Goal: Entertainment & Leisure: Consume media (video, audio)

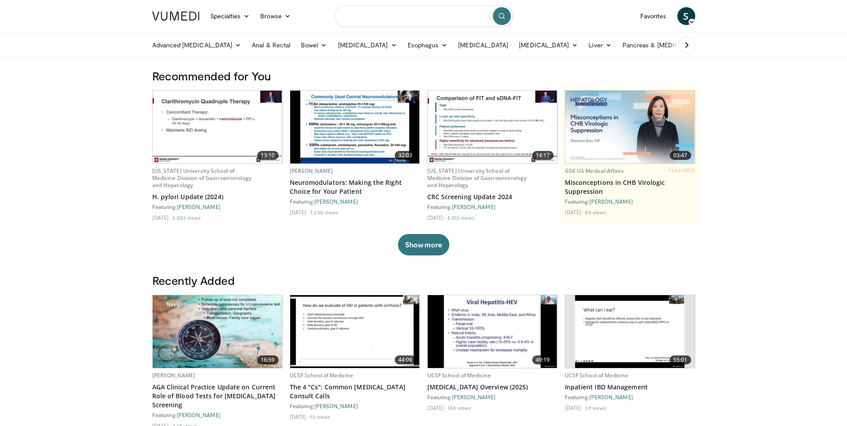
click at [376, 18] on input "Search topics, interventions" at bounding box center [423, 15] width 179 height 21
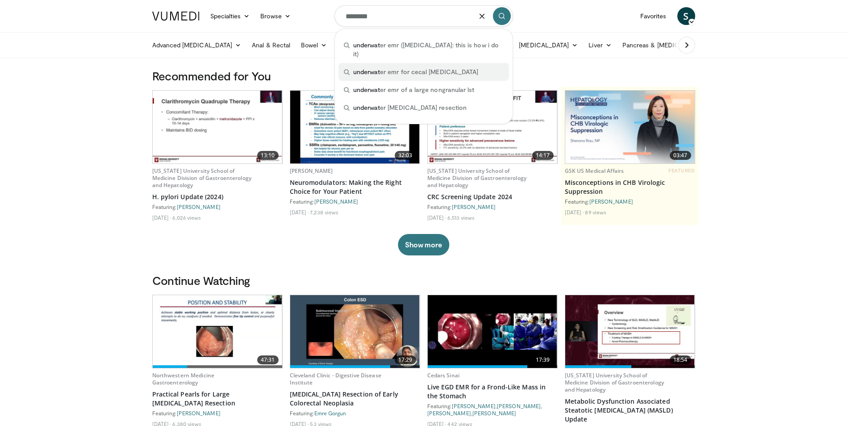
click at [412, 67] on span "underwat er emr for cecal adenoma" at bounding box center [415, 71] width 125 height 9
type input "**********"
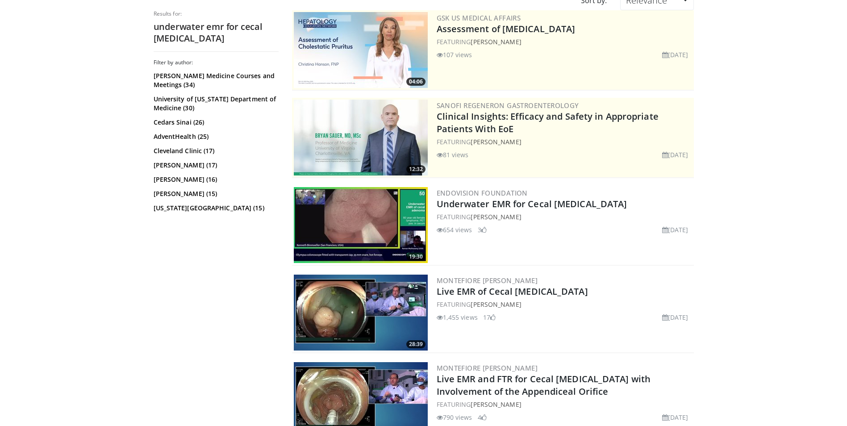
scroll to position [89, 0]
click at [366, 223] on img at bounding box center [361, 225] width 134 height 76
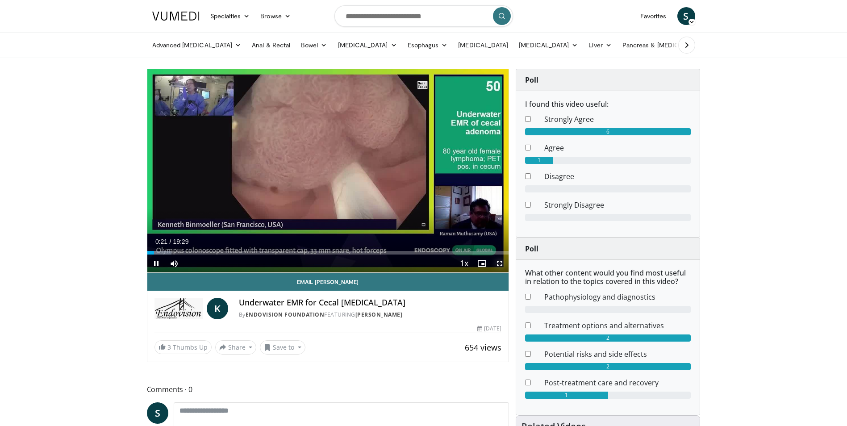
click at [499, 262] on span "Video Player" at bounding box center [500, 263] width 18 height 18
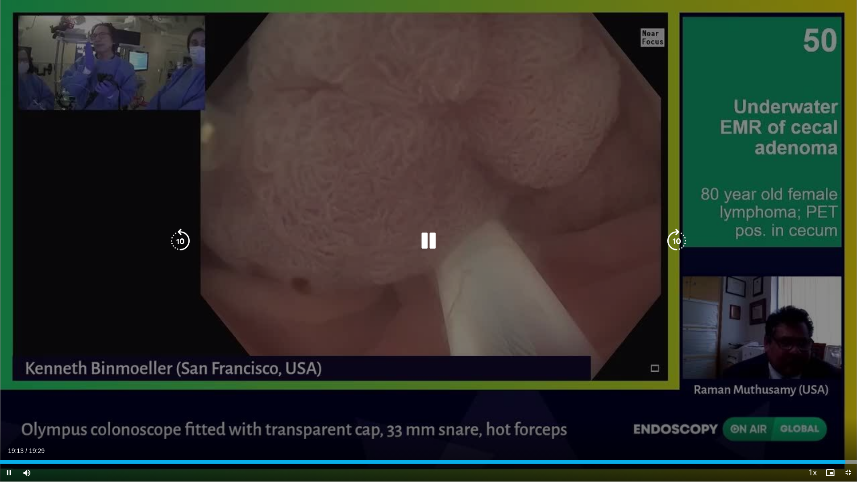
click at [740, 196] on div "10 seconds Tap to unmute" at bounding box center [428, 241] width 857 height 482
click at [815, 309] on div "10 seconds Tap to unmute" at bounding box center [428, 241] width 857 height 482
click at [847, 187] on div "10 seconds Tap to unmute" at bounding box center [428, 241] width 857 height 482
click at [840, 186] on div "10 seconds Tap to unmute" at bounding box center [428, 241] width 857 height 482
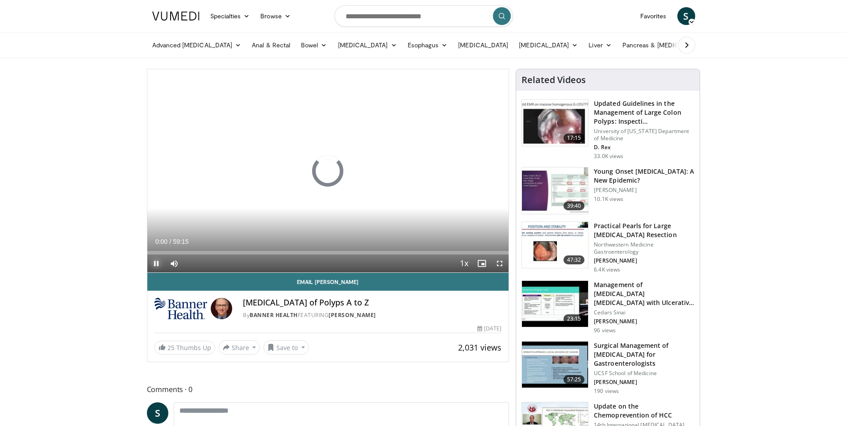
click at [151, 263] on span "Video Player" at bounding box center [156, 263] width 18 height 18
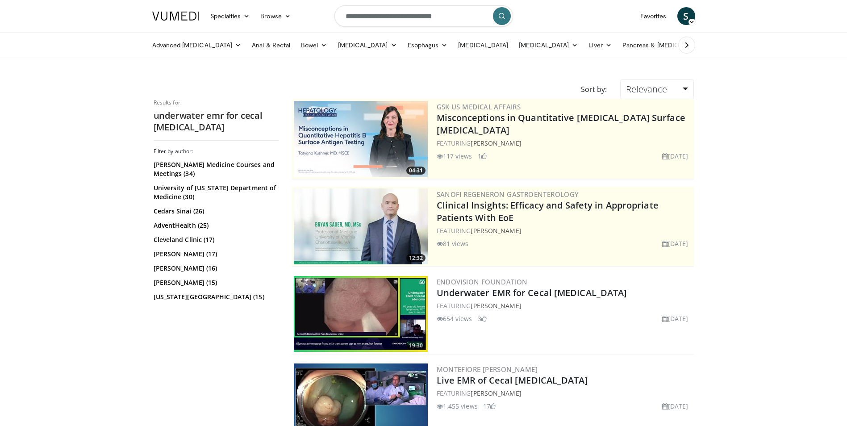
scroll to position [89, 0]
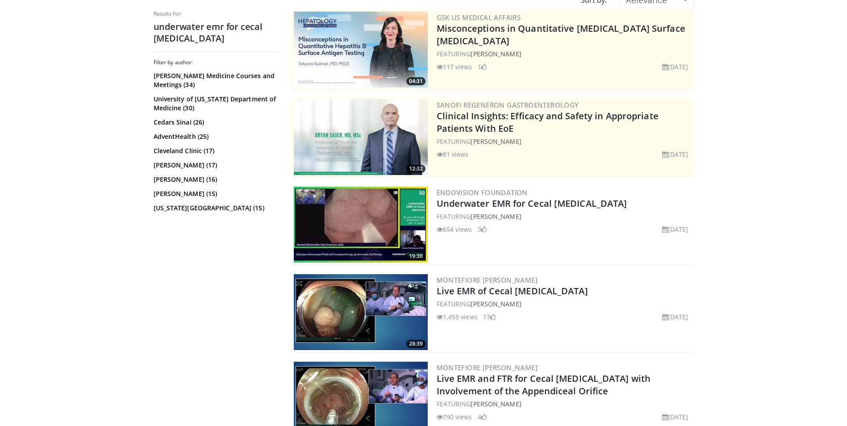
click at [340, 310] on img at bounding box center [361, 312] width 134 height 76
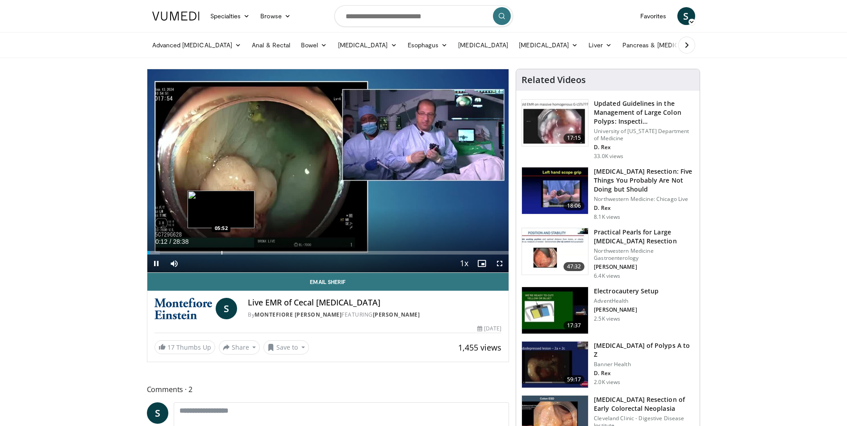
click at [220, 250] on div "Loaded : 3.46% 00:12 05:52" at bounding box center [328, 250] width 362 height 8
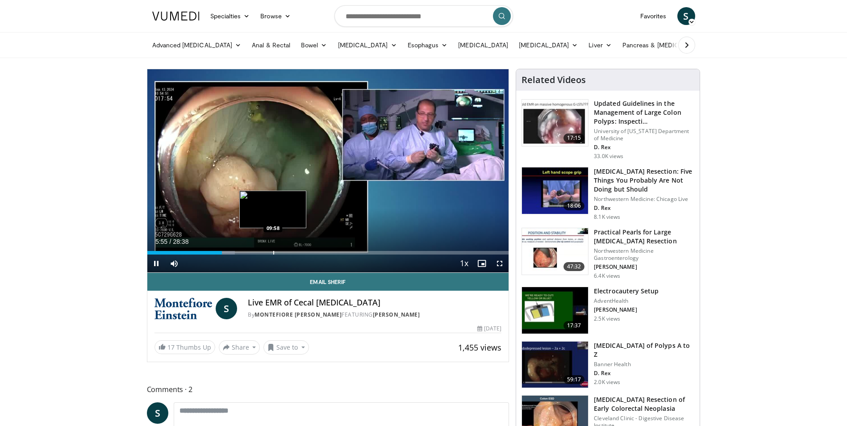
click at [273, 251] on div "Progress Bar" at bounding box center [273, 253] width 1 height 4
click at [291, 252] on div "Progress Bar" at bounding box center [291, 253] width 1 height 4
click at [308, 253] on div "Progress Bar" at bounding box center [308, 253] width 1 height 4
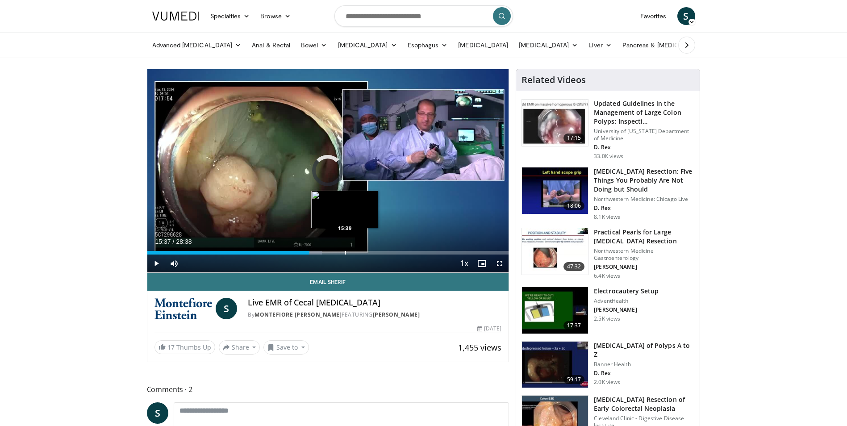
click at [345, 251] on div "Progress Bar" at bounding box center [345, 253] width 1 height 4
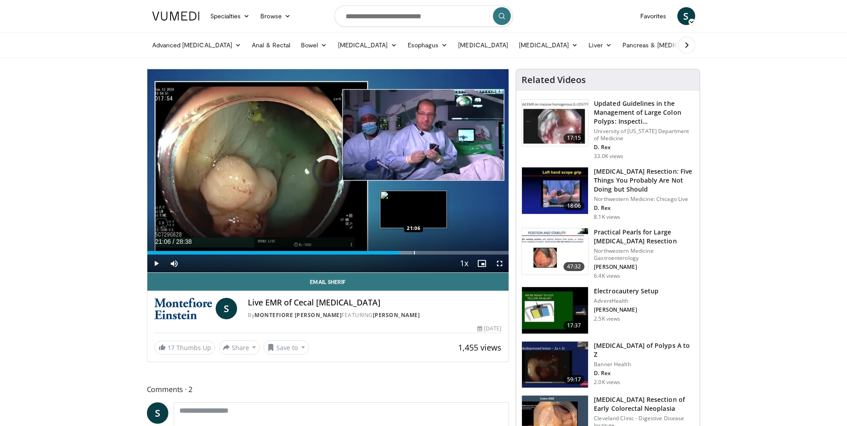
click at [413, 250] on div "Loaded : 73.33% 19:58 21:06" at bounding box center [328, 250] width 362 height 8
click at [427, 254] on div "Progress Bar" at bounding box center [427, 253] width 1 height 4
click at [444, 254] on div "Progress Bar" at bounding box center [444, 253] width 1 height 4
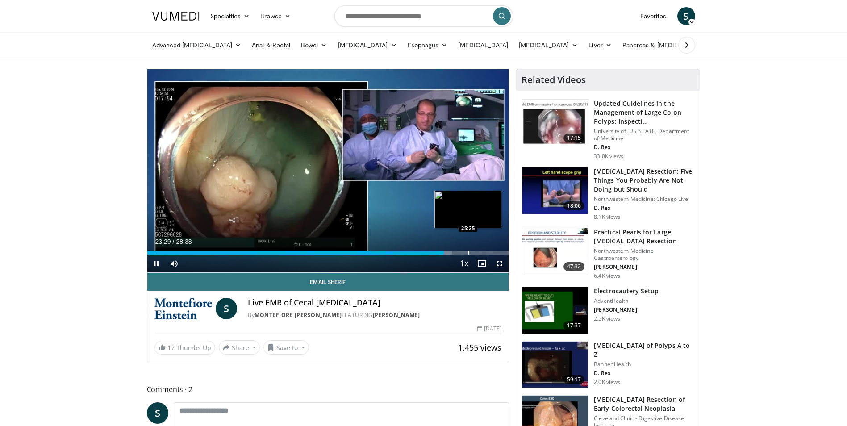
click at [468, 253] on div "Progress Bar" at bounding box center [468, 253] width 1 height 4
click at [474, 256] on span "Video Player" at bounding box center [482, 263] width 18 height 18
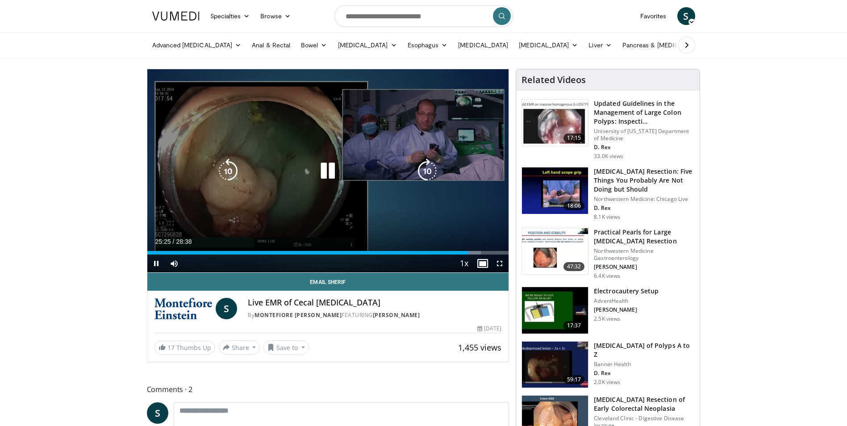
click at [394, 171] on div "Video Player" at bounding box center [327, 171] width 217 height 18
click at [330, 167] on icon "Video Player" at bounding box center [327, 170] width 25 height 25
